Goal: Task Accomplishment & Management: Use online tool/utility

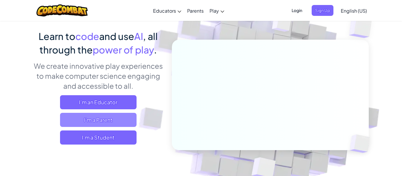
scroll to position [41, 0]
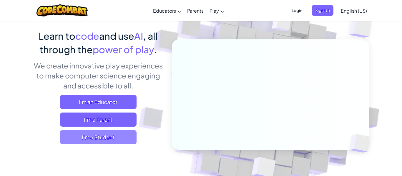
click at [101, 141] on span "I'm a Student" at bounding box center [98, 137] width 76 height 14
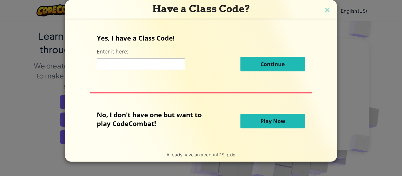
click at [253, 121] on button "Play Now" at bounding box center [272, 121] width 65 height 15
